Goal: Information Seeking & Learning: Learn about a topic

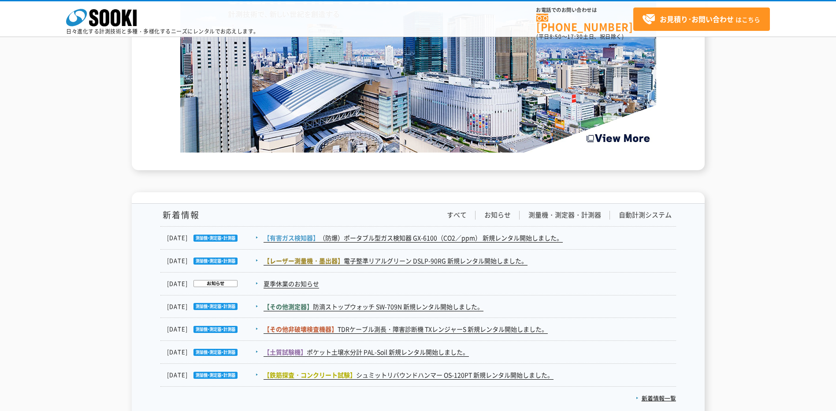
scroll to position [1474, 0]
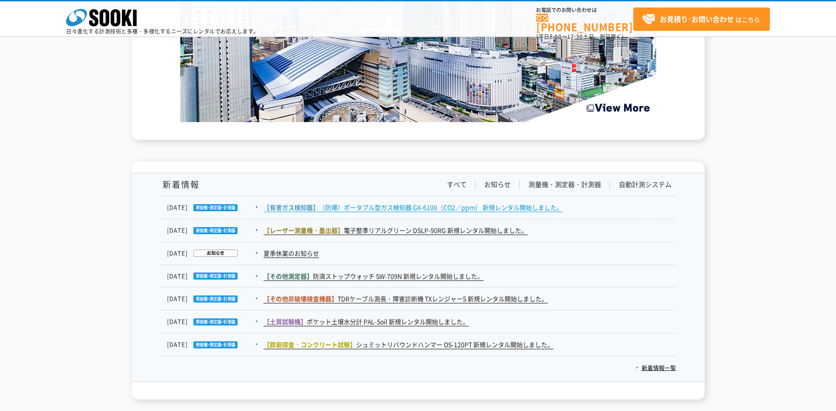
click at [466, 208] on link "【有害ガス検知器】 （防爆）ポータブル型ガス検知器 GX-6100（CO2／ppm） 新規レンタル開始しました。" at bounding box center [413, 207] width 299 height 9
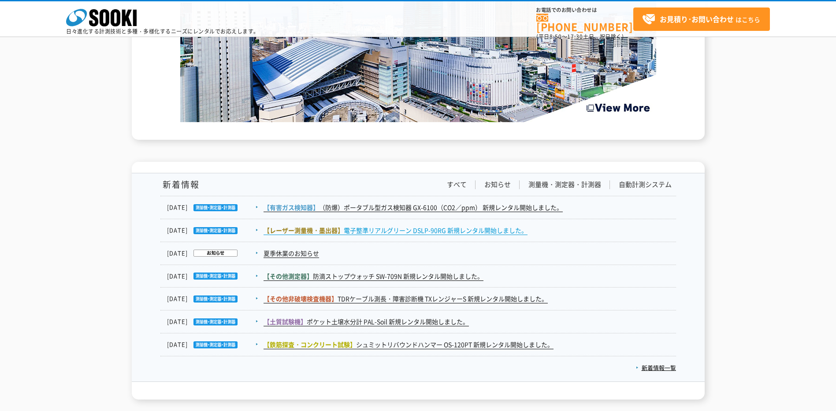
click at [359, 226] on link "【レーザー測量機・墨出器】 電子整準リアルグリーン DSLP-90RG 新規レンタル開始しました。" at bounding box center [396, 230] width 264 height 9
